Goal: Information Seeking & Learning: Find specific fact

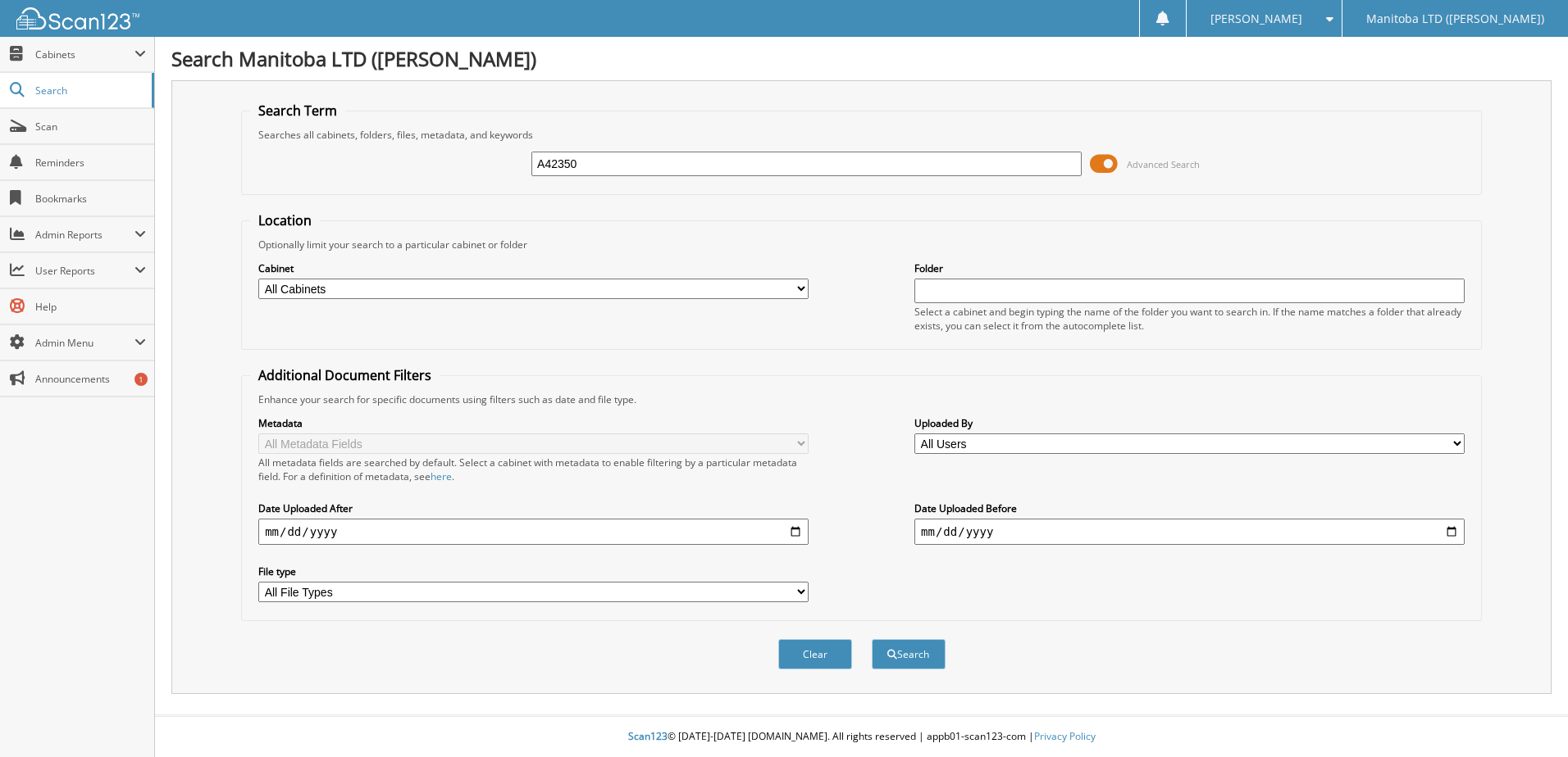
type input "A42350"
click at [872, 640] on button "Search" at bounding box center [909, 655] width 74 height 30
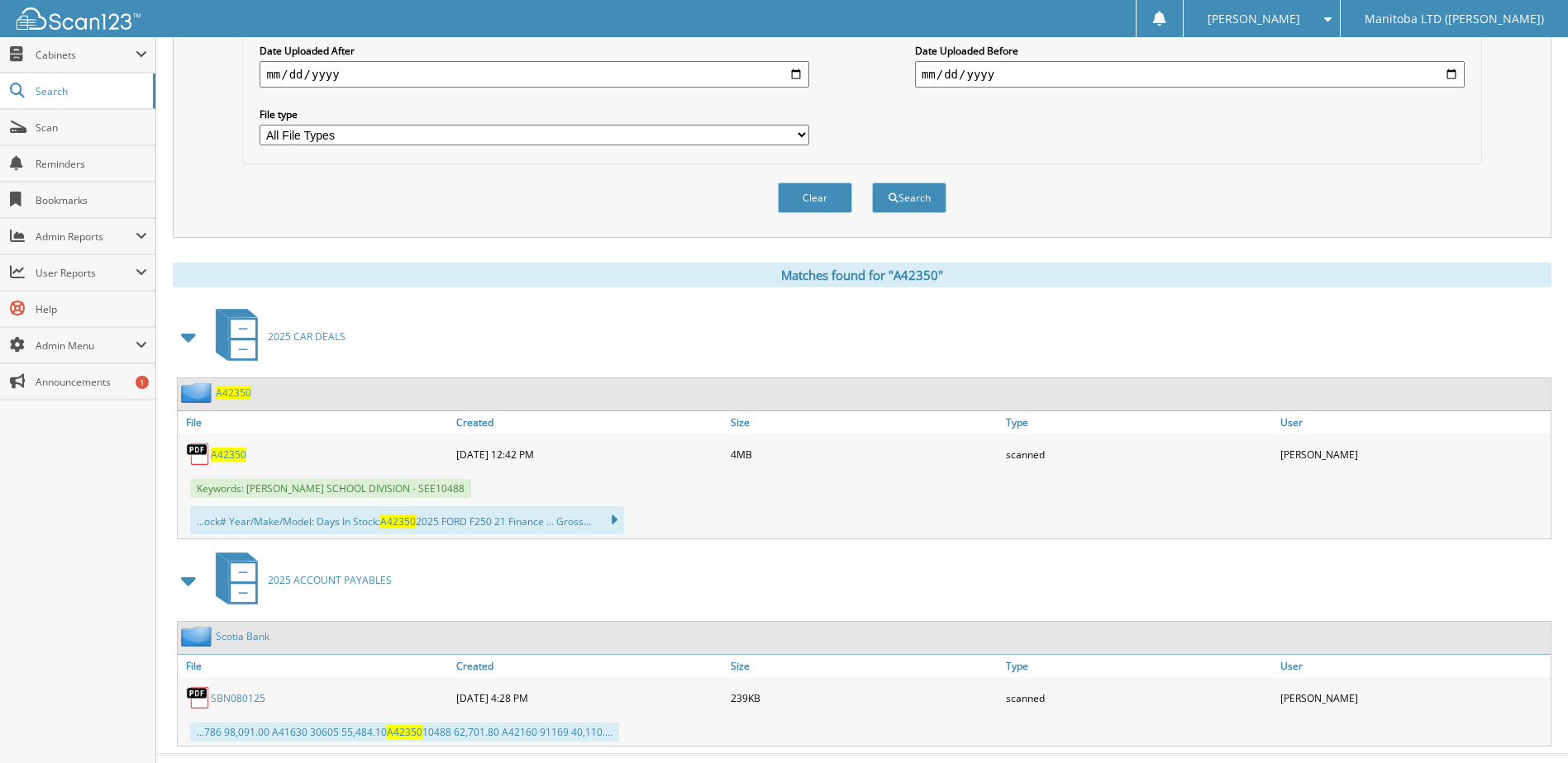
scroll to position [496, 0]
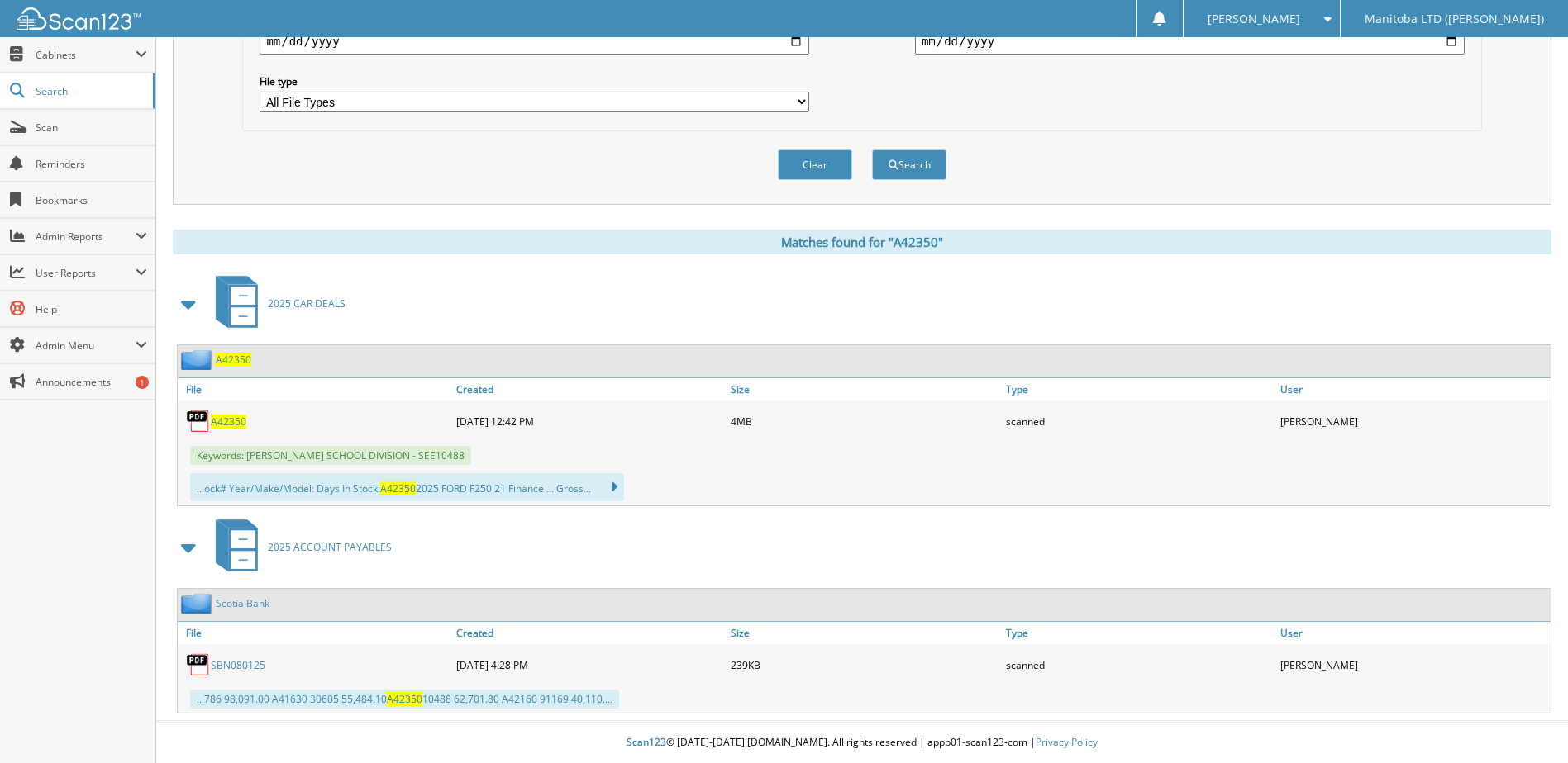
click at [230, 419] on span "A42350" at bounding box center [228, 422] width 35 height 14
click at [603, 239] on div "Matches found for "A42350"" at bounding box center [862, 242] width 1379 height 25
